Goal: Information Seeking & Learning: Find specific fact

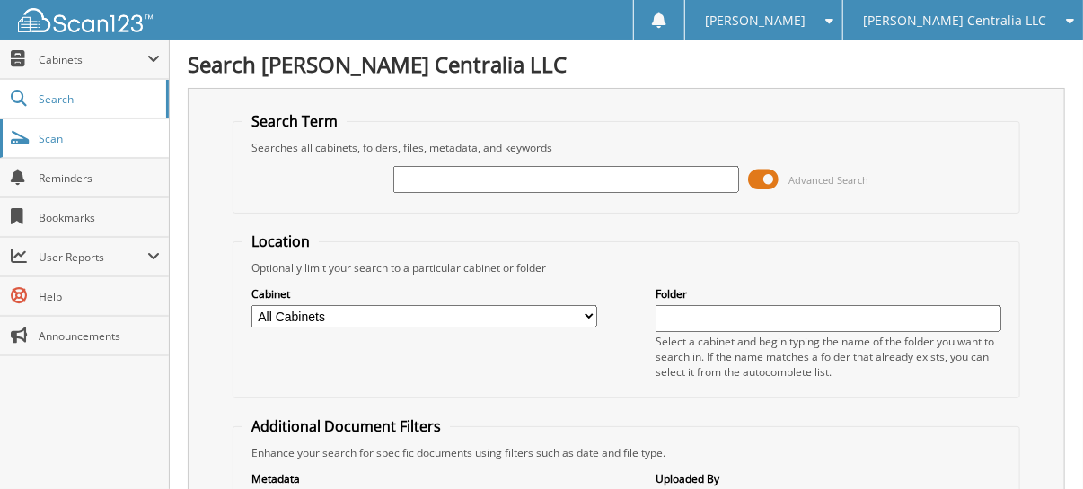
click at [66, 147] on link "Scan" at bounding box center [84, 138] width 169 height 39
type input "[PERSON_NAME]"
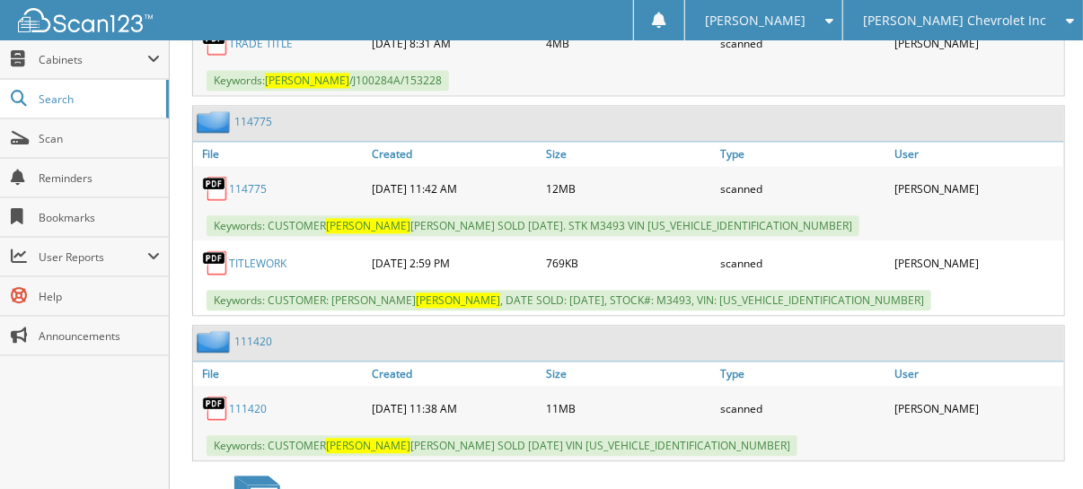
scroll to position [1525, 0]
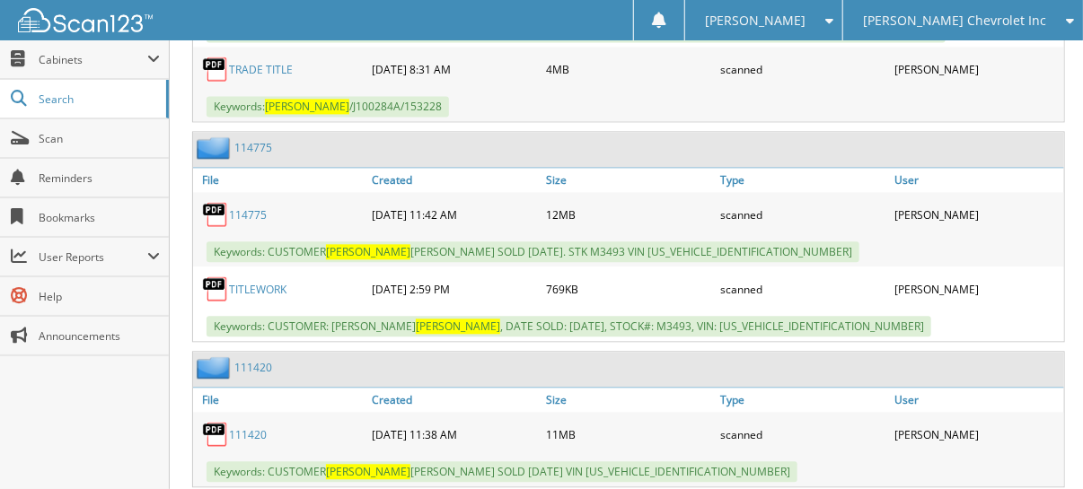
click at [246, 207] on link "114775" at bounding box center [248, 214] width 38 height 15
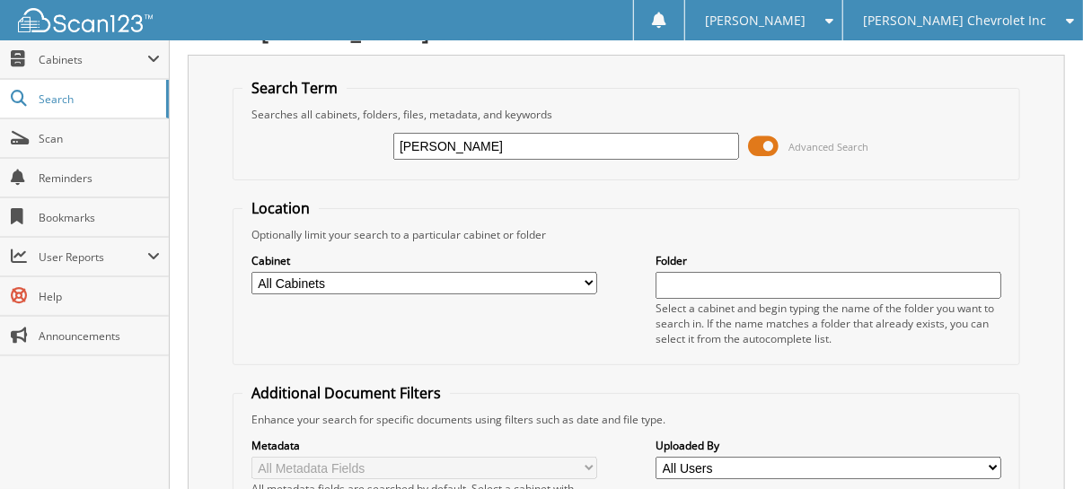
scroll to position [0, 0]
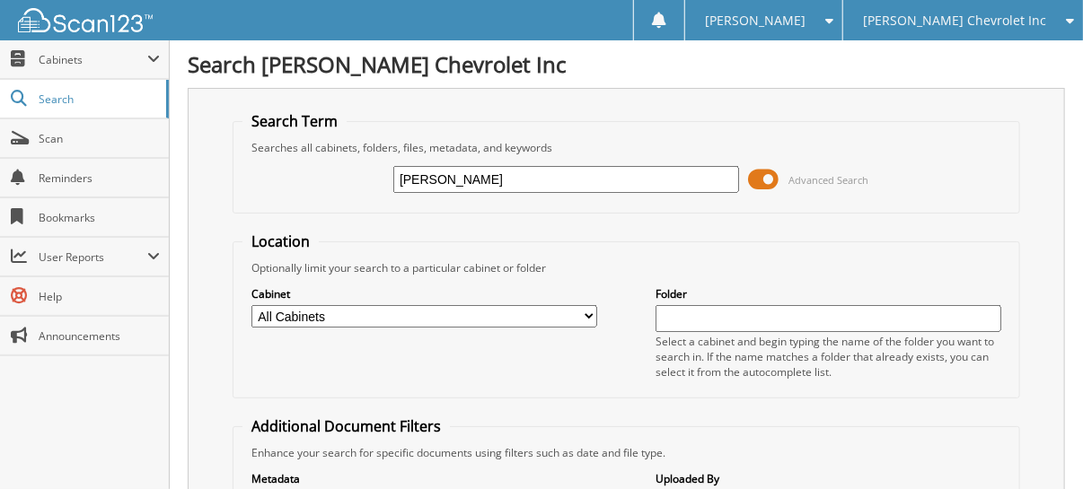
drag, startPoint x: 571, startPoint y: 186, endPoint x: 315, endPoint y: 197, distance: 256.1
click at [317, 197] on div "schellhase Advanced Search" at bounding box center [625, 179] width 767 height 48
type input "baldwin"
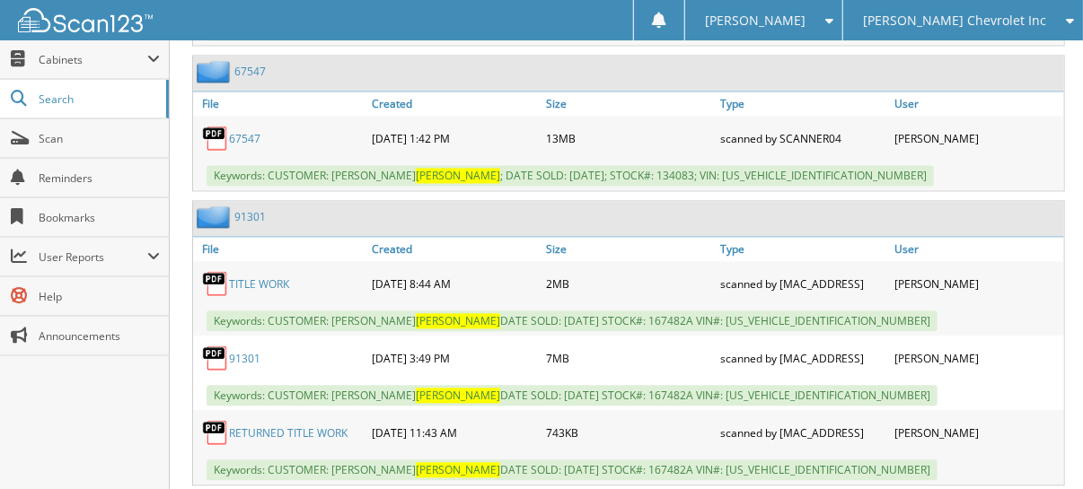
scroll to position [1257, 0]
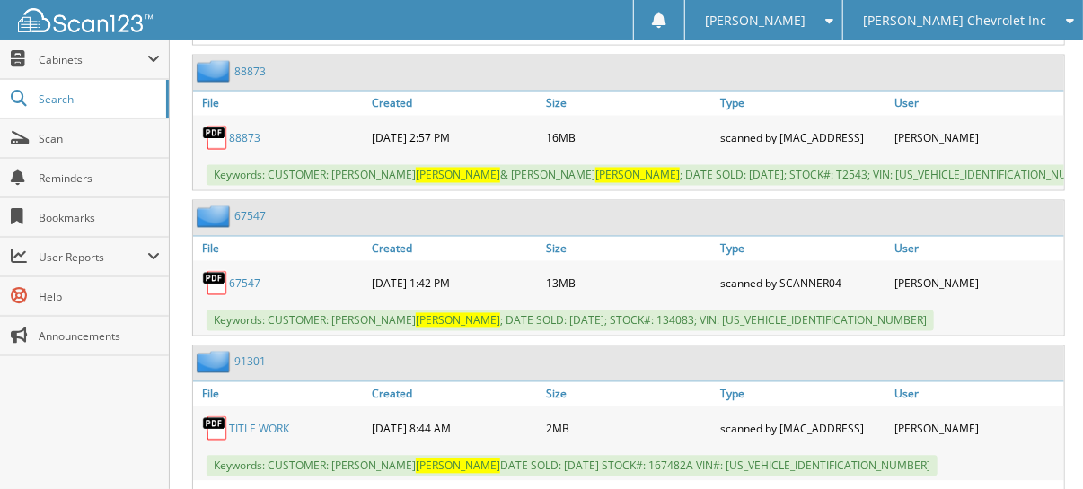
click at [237, 131] on link "88873" at bounding box center [244, 138] width 31 height 15
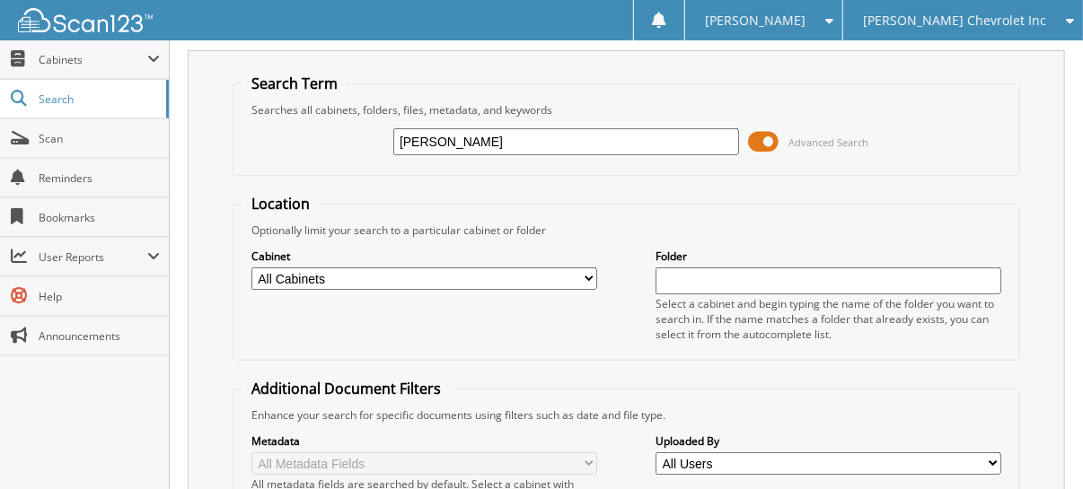
scroll to position [0, 0]
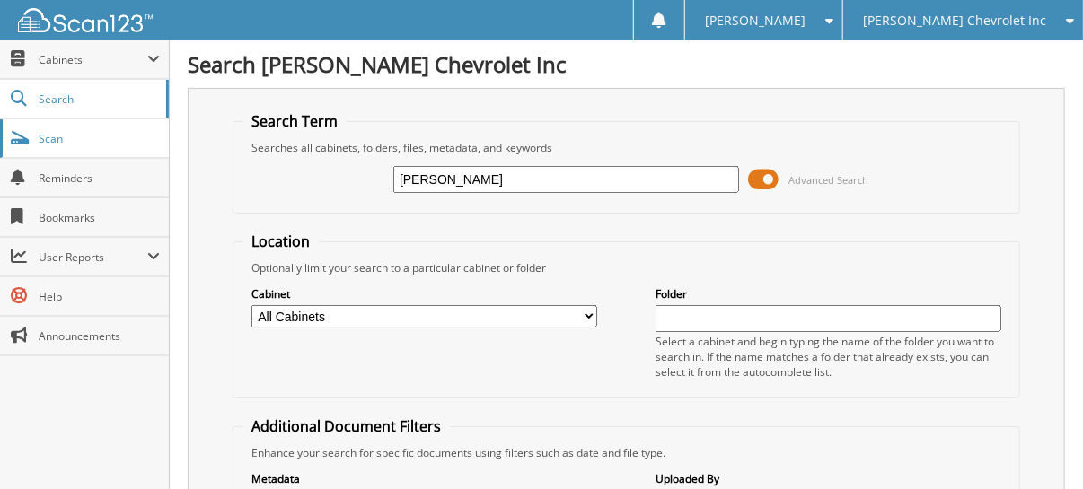
click at [28, 136] on span at bounding box center [19, 138] width 17 height 16
